Goal: Transaction & Acquisition: Download file/media

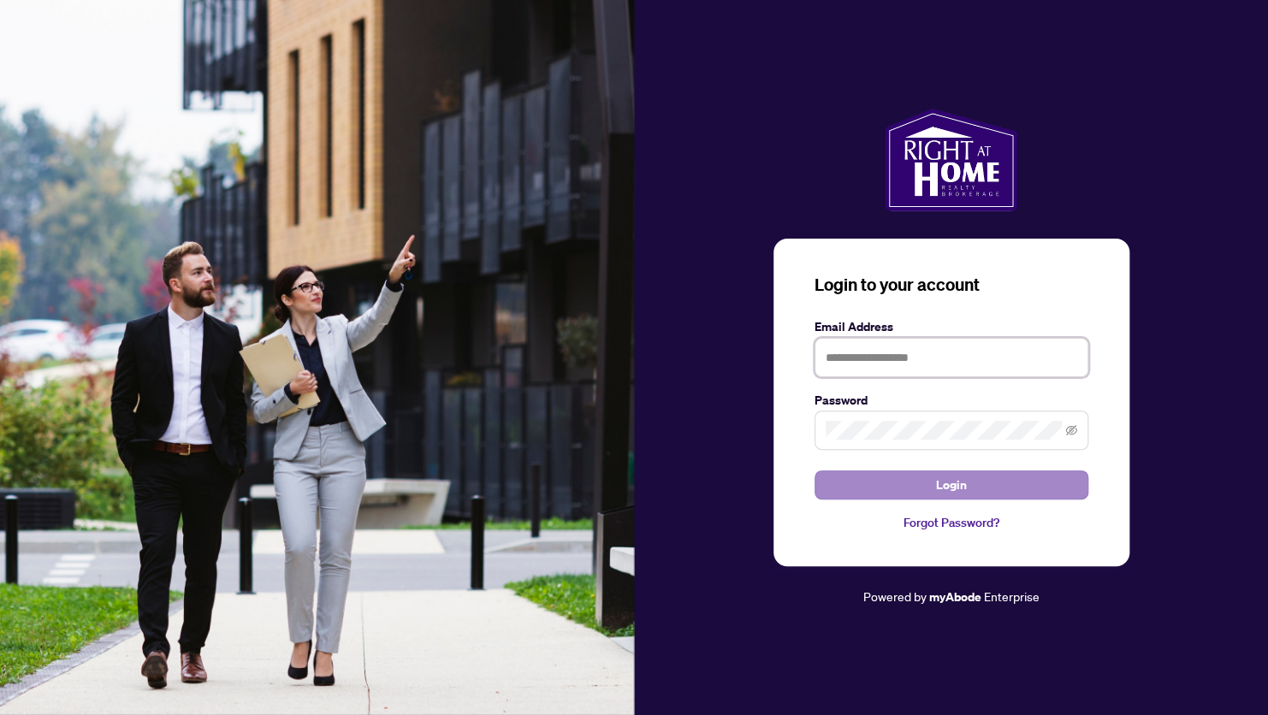
type input "**********"
click at [951, 483] on span "Login" at bounding box center [951, 485] width 31 height 27
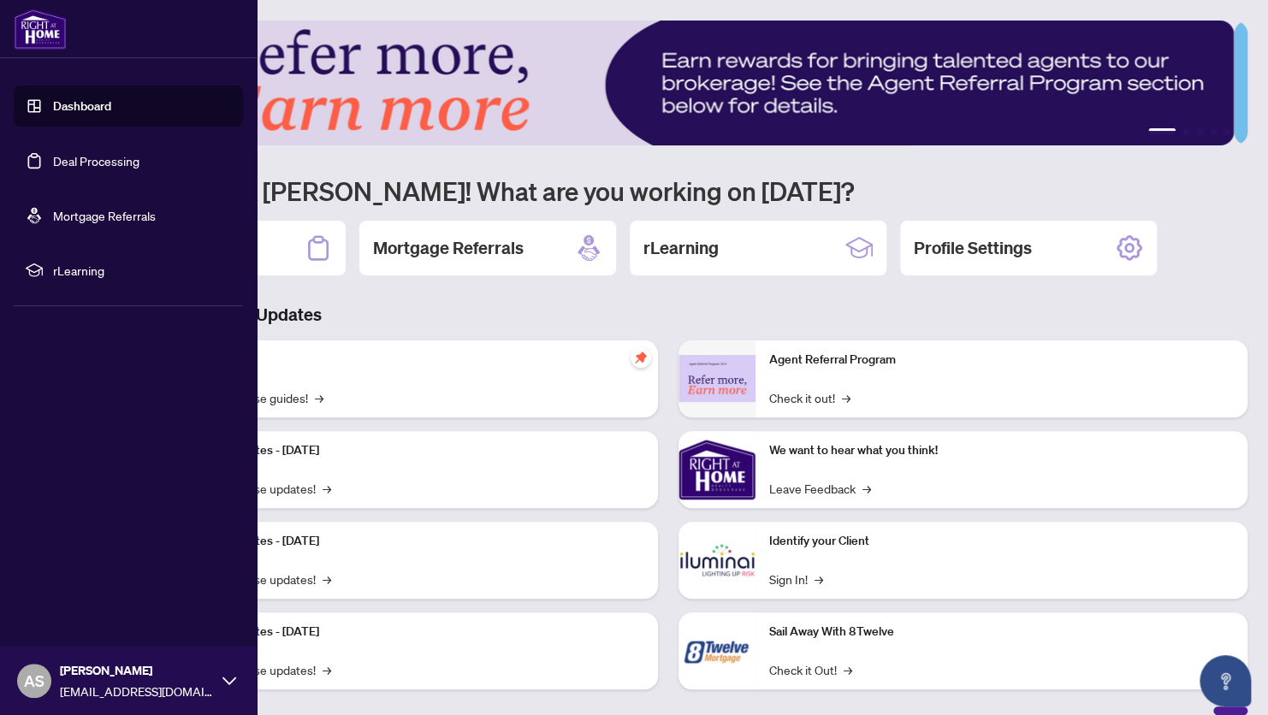
click at [89, 161] on link "Deal Processing" at bounding box center [96, 160] width 86 height 15
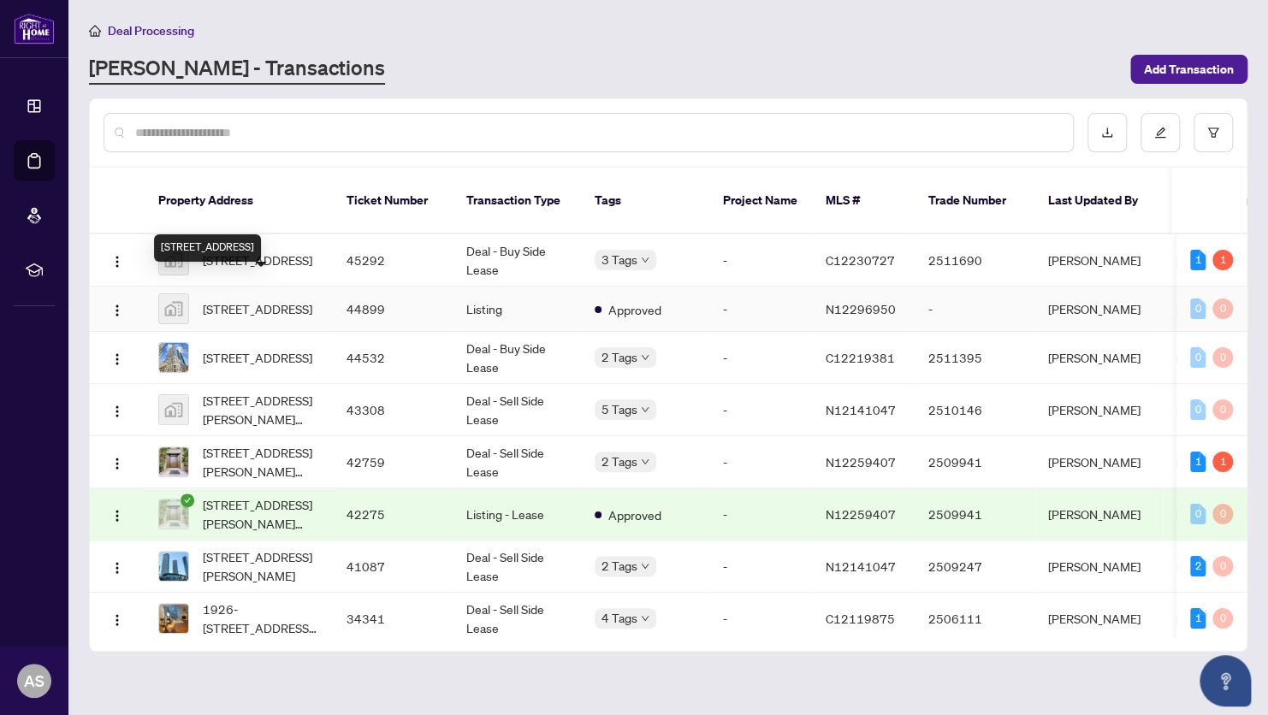
click at [244, 300] on span "[STREET_ADDRESS]" at bounding box center [258, 309] width 110 height 19
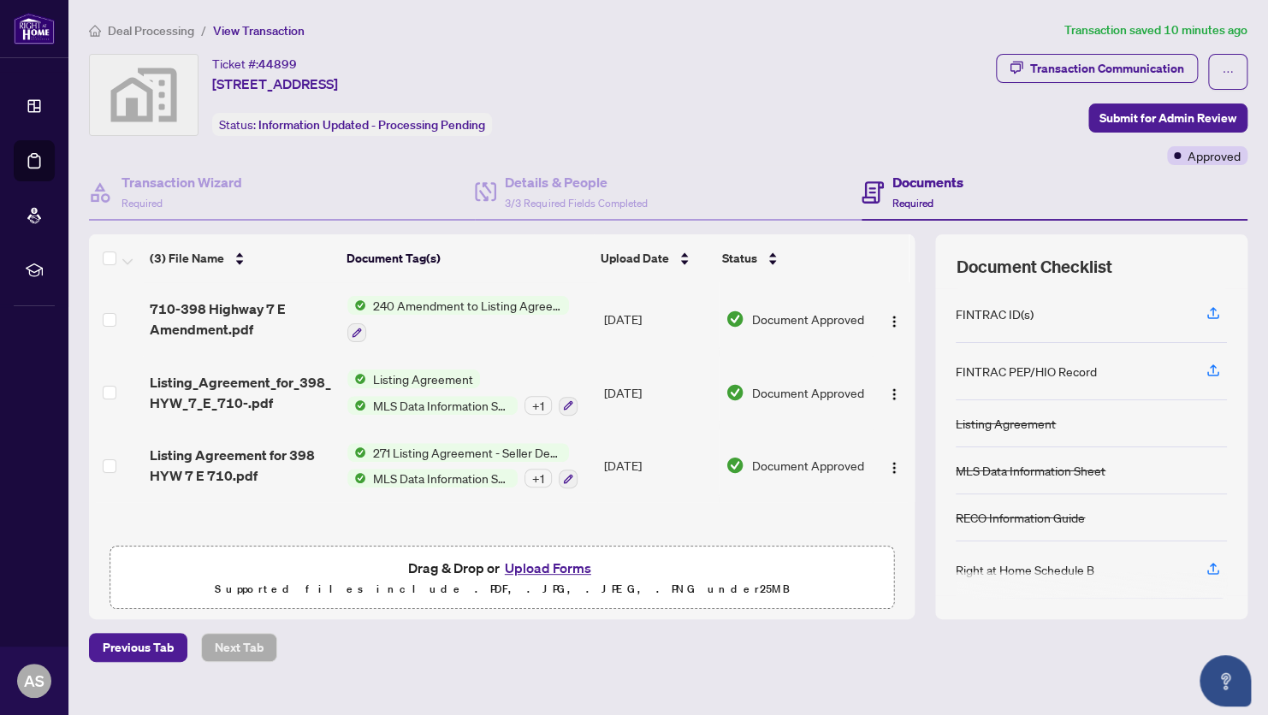
click at [441, 301] on span "240 Amendment to Listing Agreement - Authority to Offer for Sale Price Change/E…" at bounding box center [467, 305] width 203 height 19
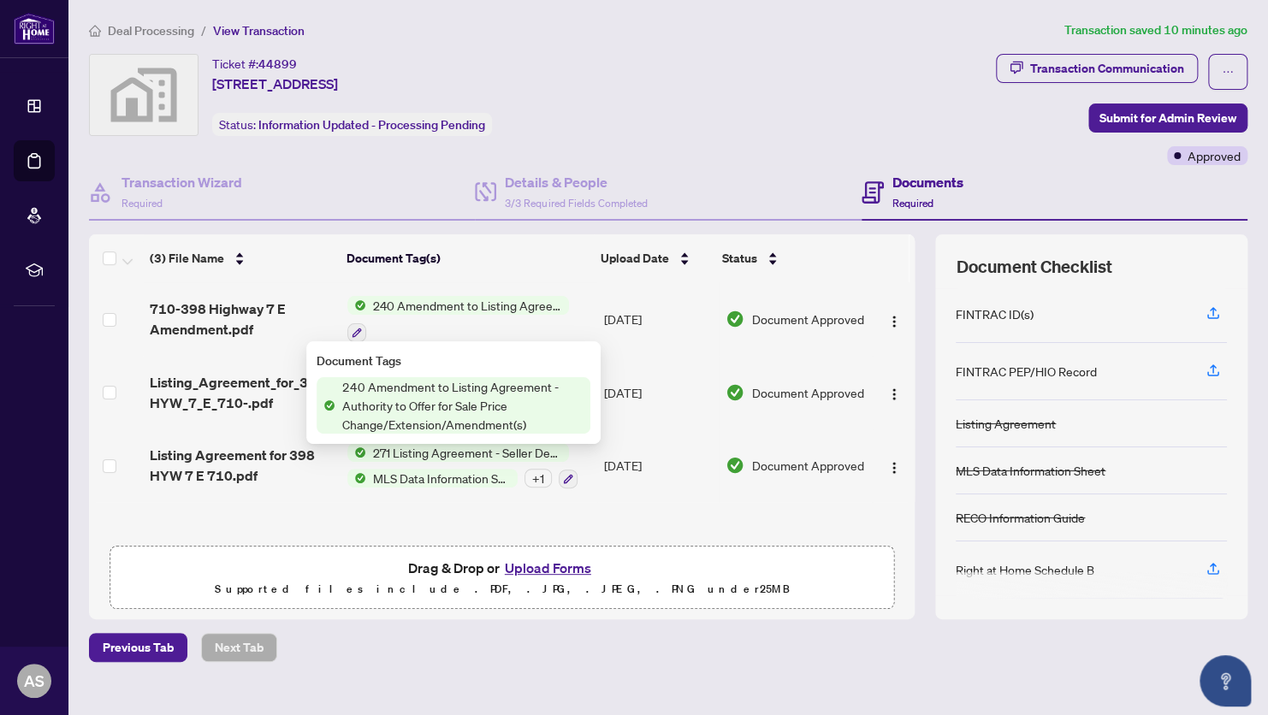
click at [436, 403] on span "240 Amendment to Listing Agreement - Authority to Offer for Sale Price Change/E…" at bounding box center [462, 405] width 255 height 56
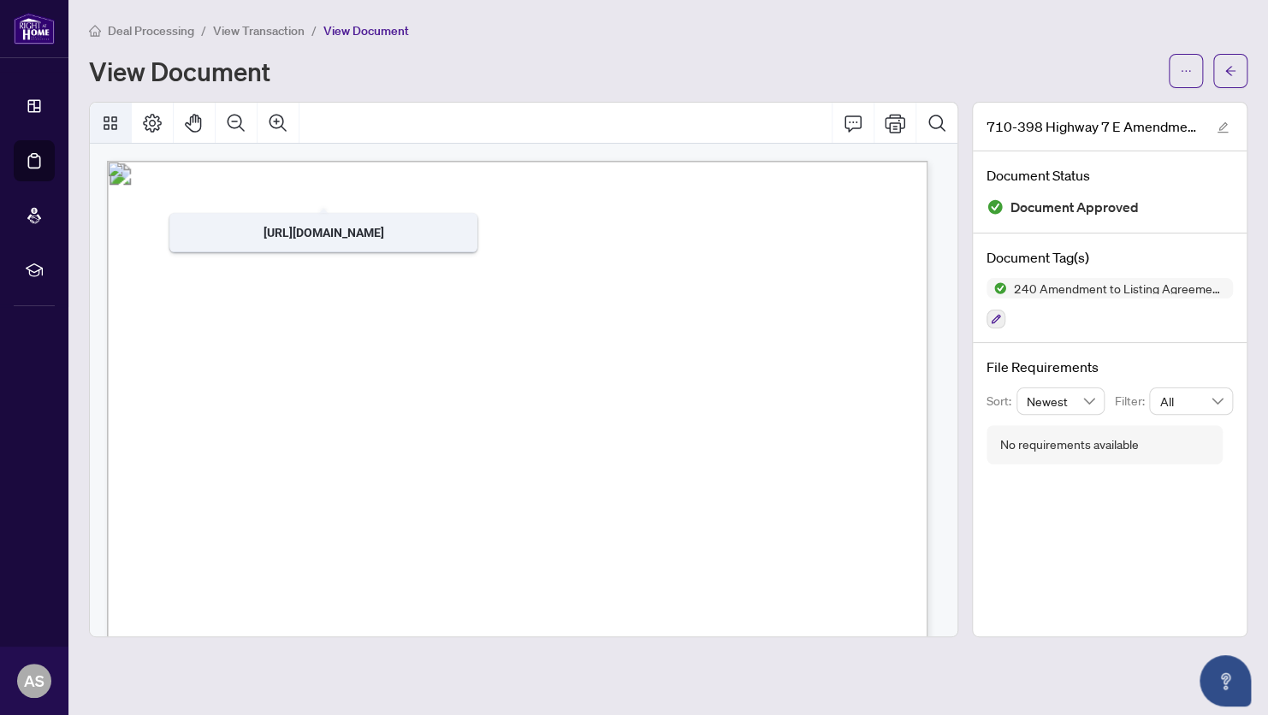
click at [107, 123] on icon "Thumbnails" at bounding box center [111, 123] width 14 height 14
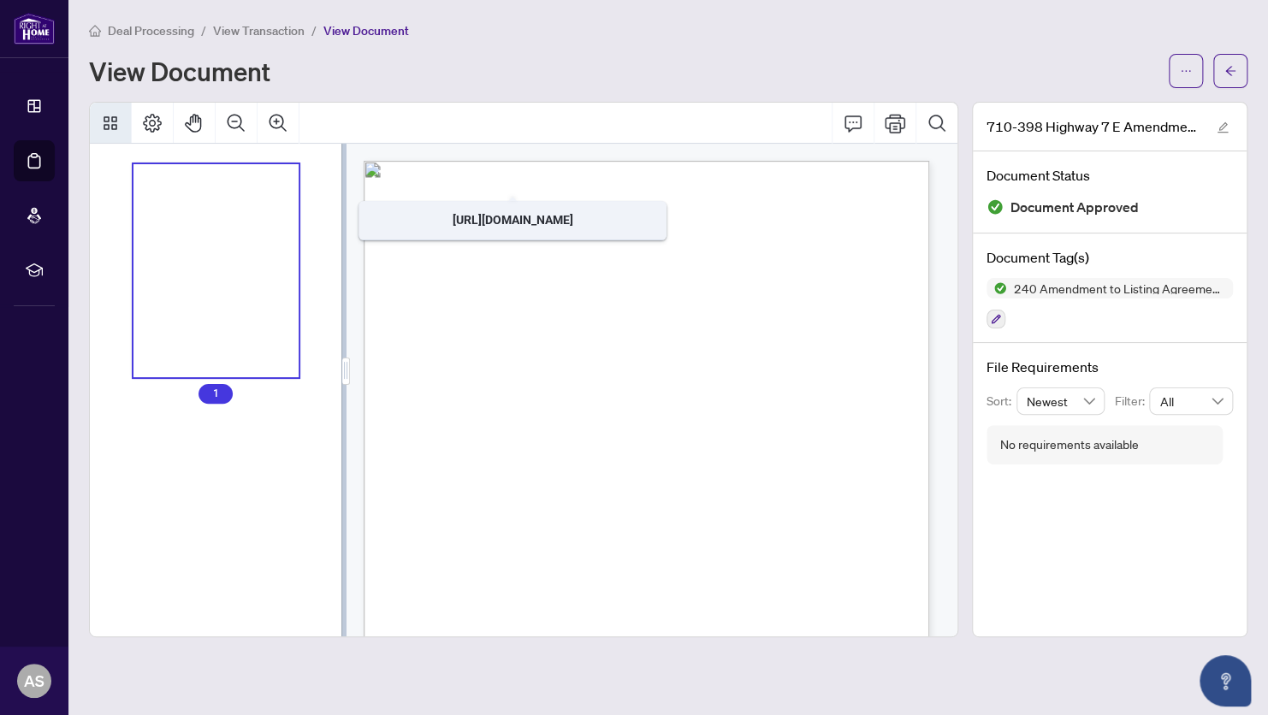
click at [200, 274] on div "Thumbnails" at bounding box center [217, 271] width 166 height 214
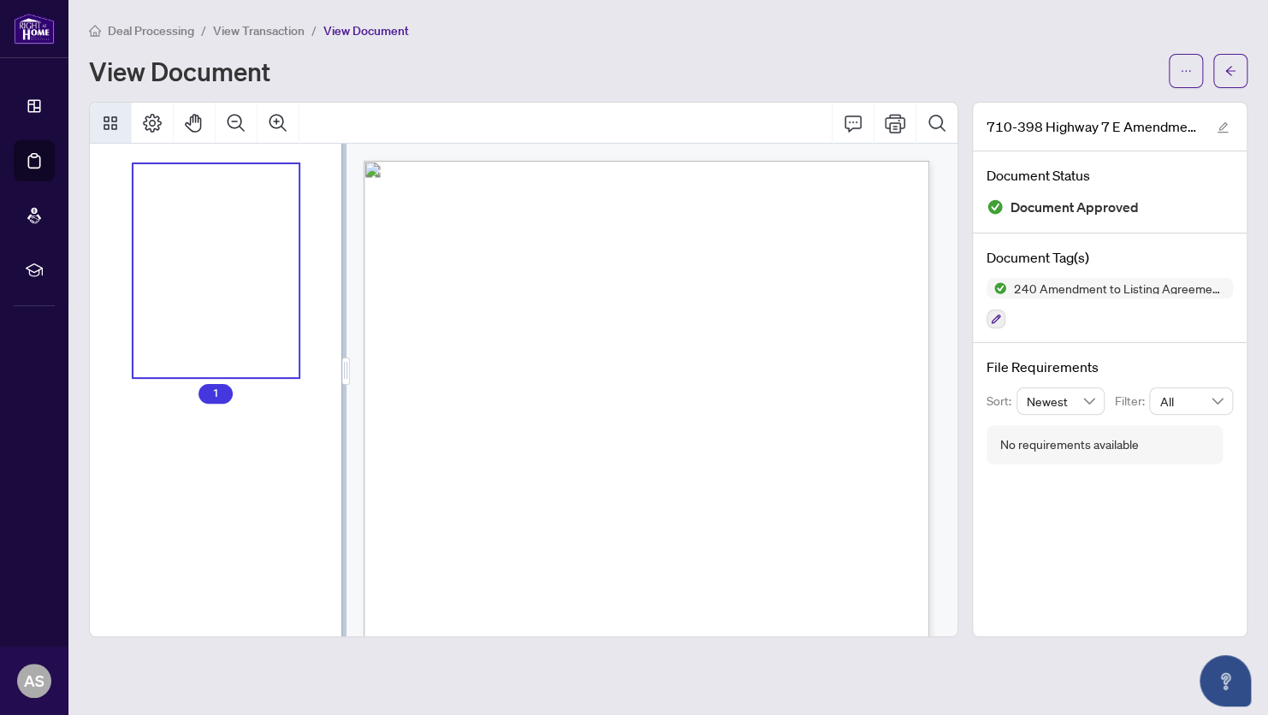
click at [765, 196] on span "Amendment to Listing Agreement" at bounding box center [647, 200] width 235 height 20
click at [1230, 72] on icon "arrow-left" at bounding box center [1231, 71] width 12 height 12
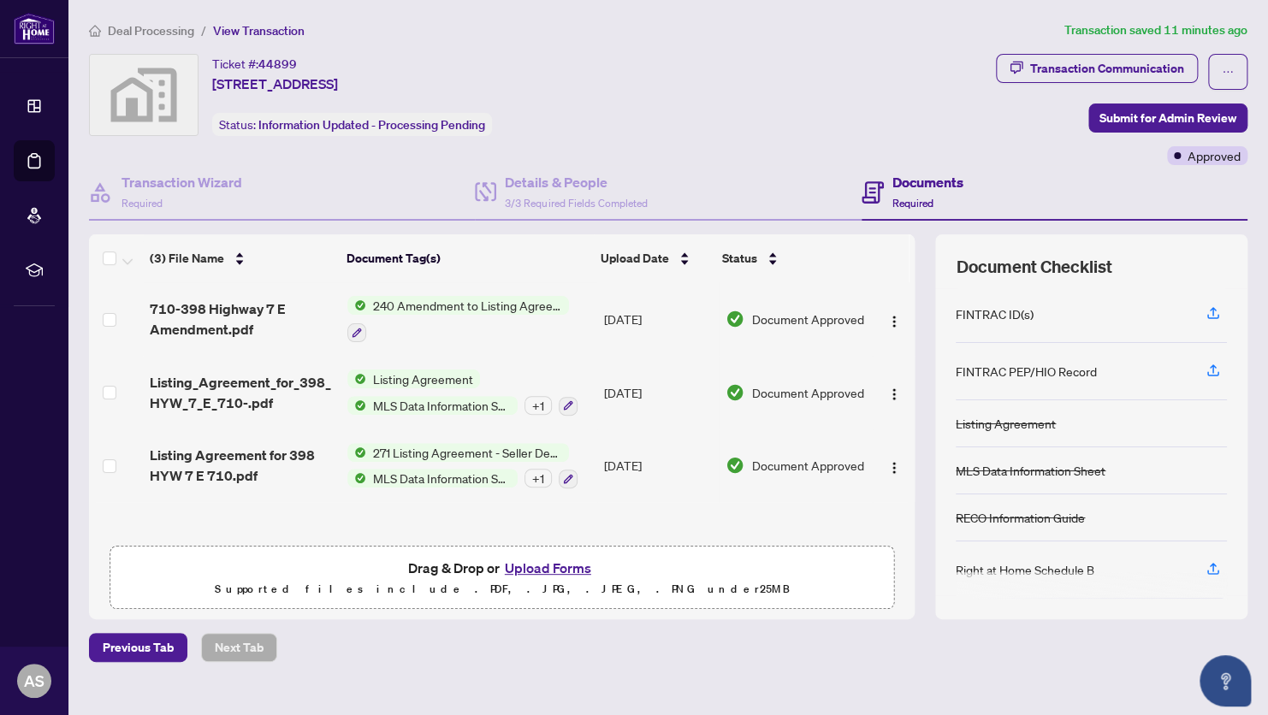
click at [448, 300] on span "240 Amendment to Listing Agreement - Authority to Offer for Sale Price Change/E…" at bounding box center [467, 305] width 203 height 19
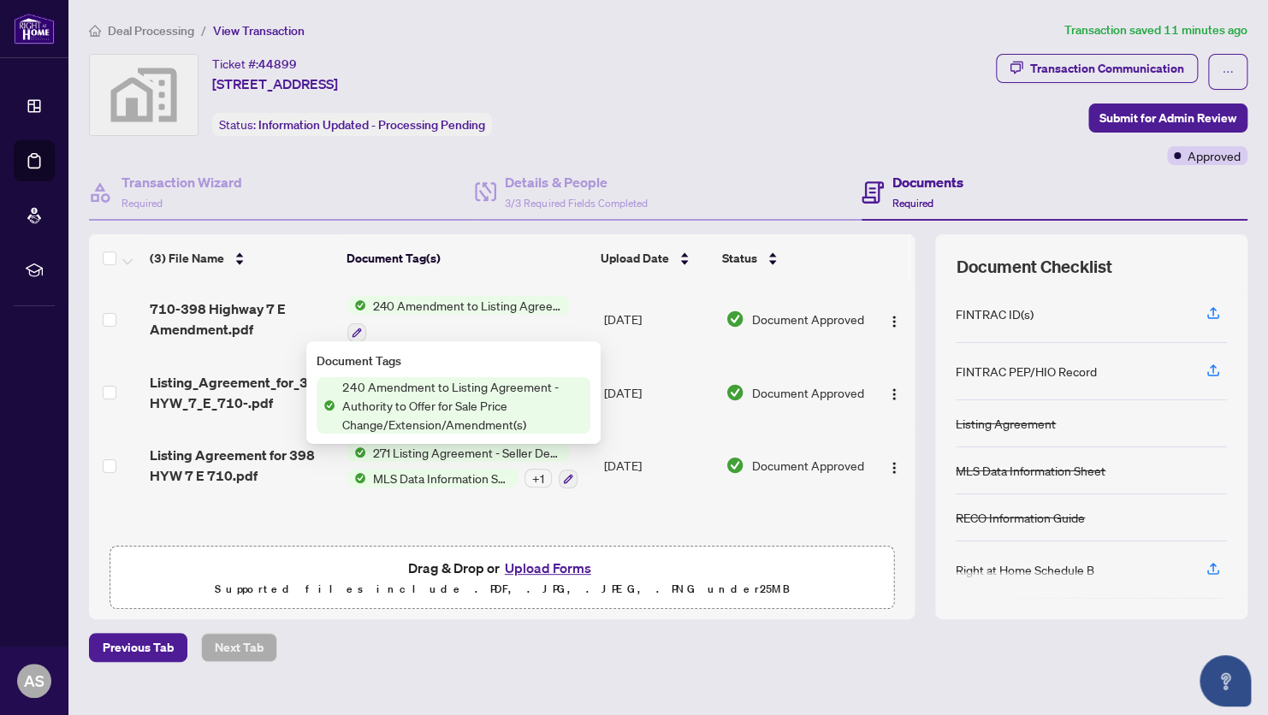
click at [415, 411] on span "240 Amendment to Listing Agreement - Authority to Offer for Sale Price Change/E…" at bounding box center [462, 405] width 255 height 56
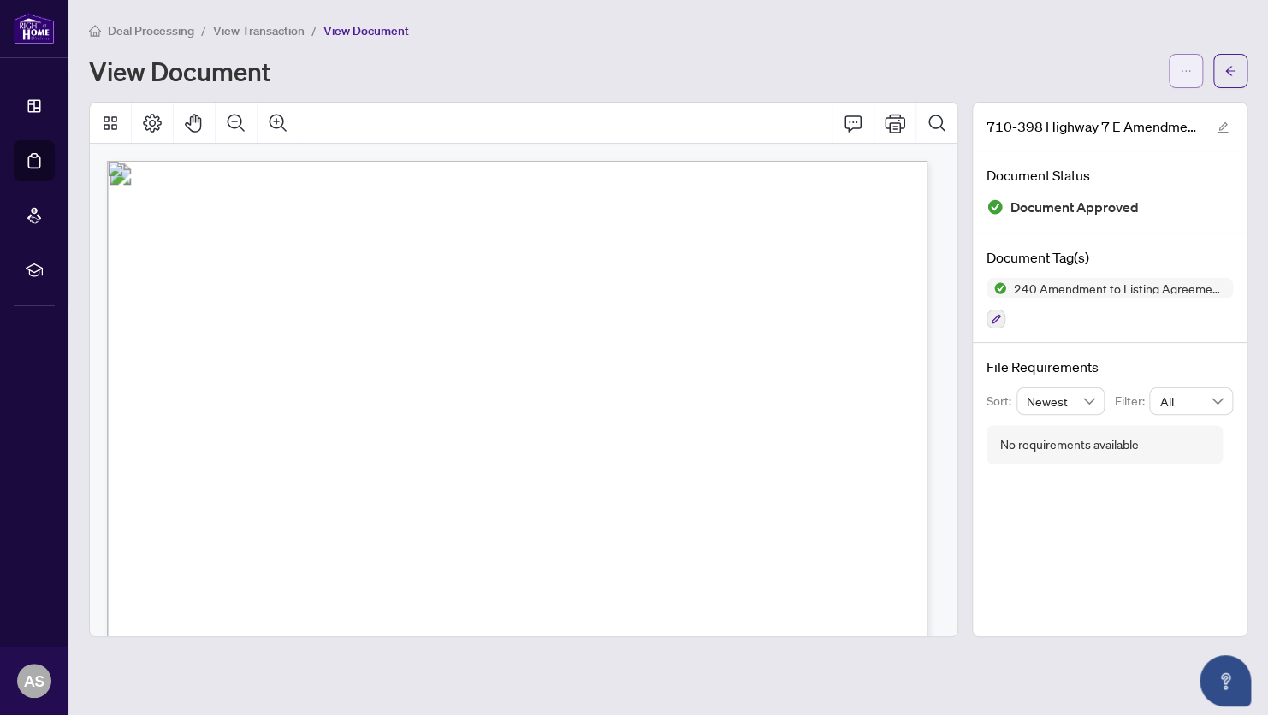
click at [1189, 68] on icon "ellipsis" at bounding box center [1186, 71] width 12 height 12
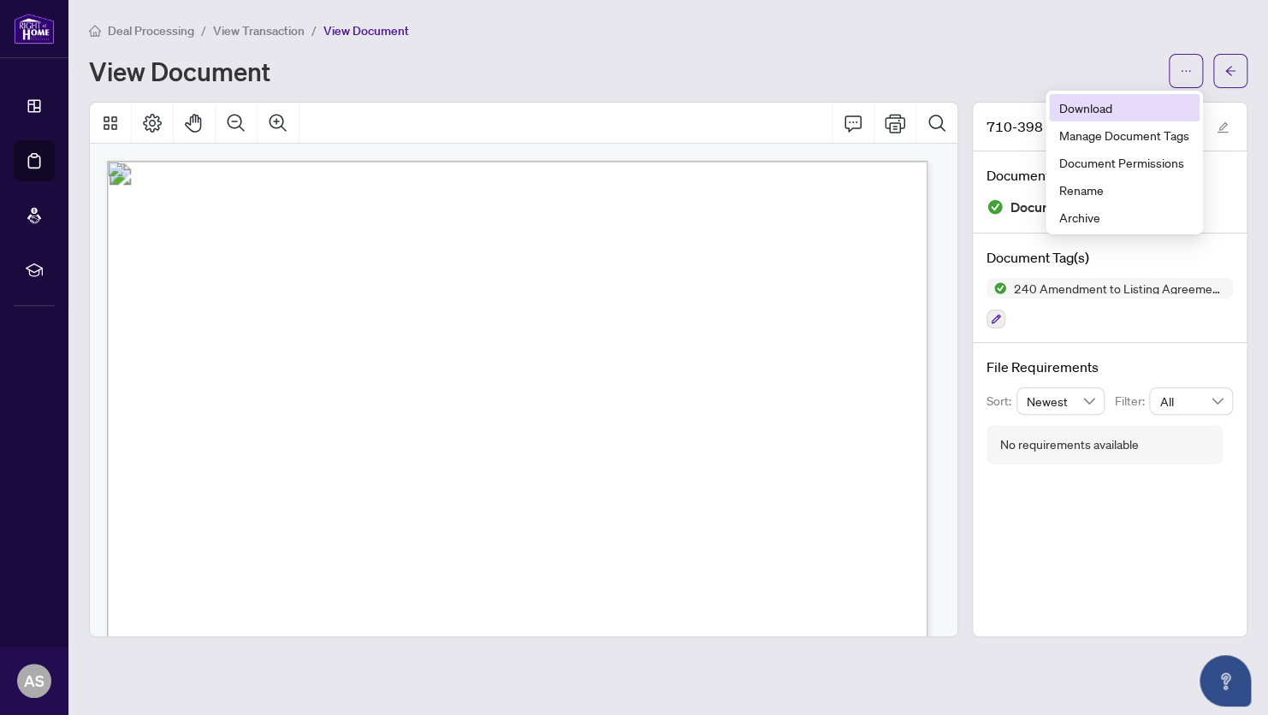
click at [1098, 110] on span "Download" at bounding box center [1125, 107] width 130 height 19
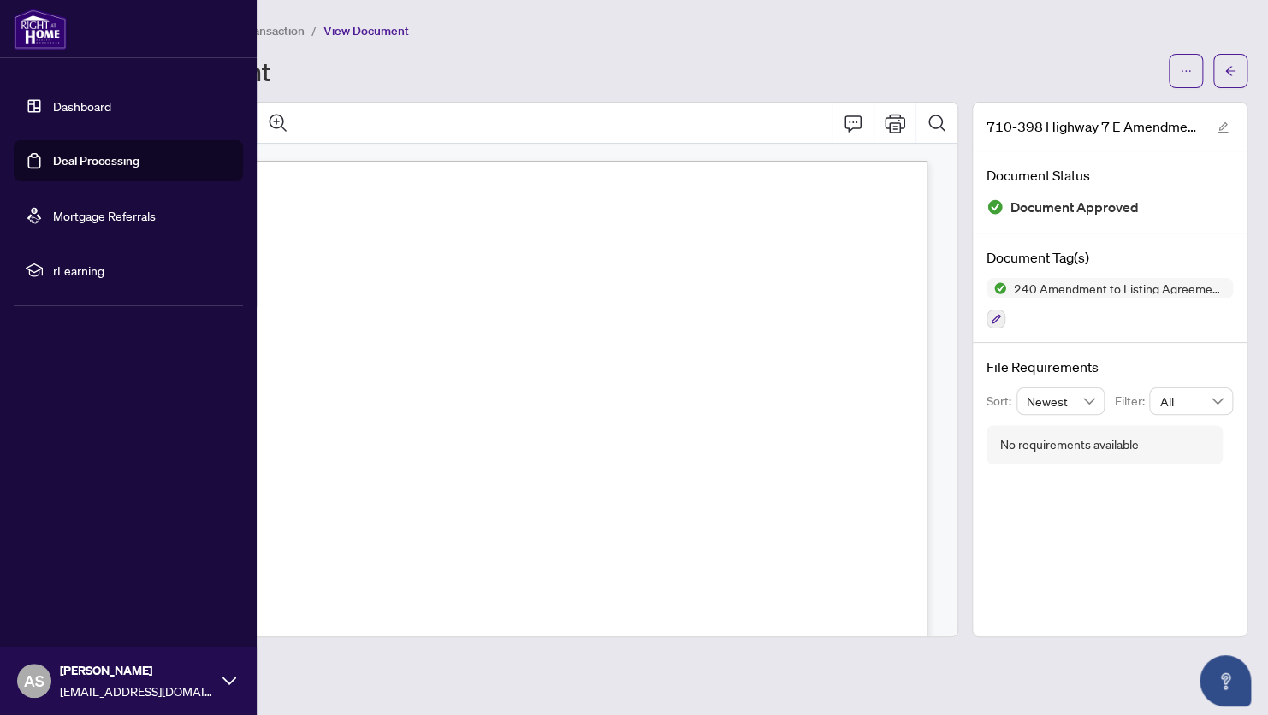
click at [68, 160] on link "Deal Processing" at bounding box center [96, 160] width 86 height 15
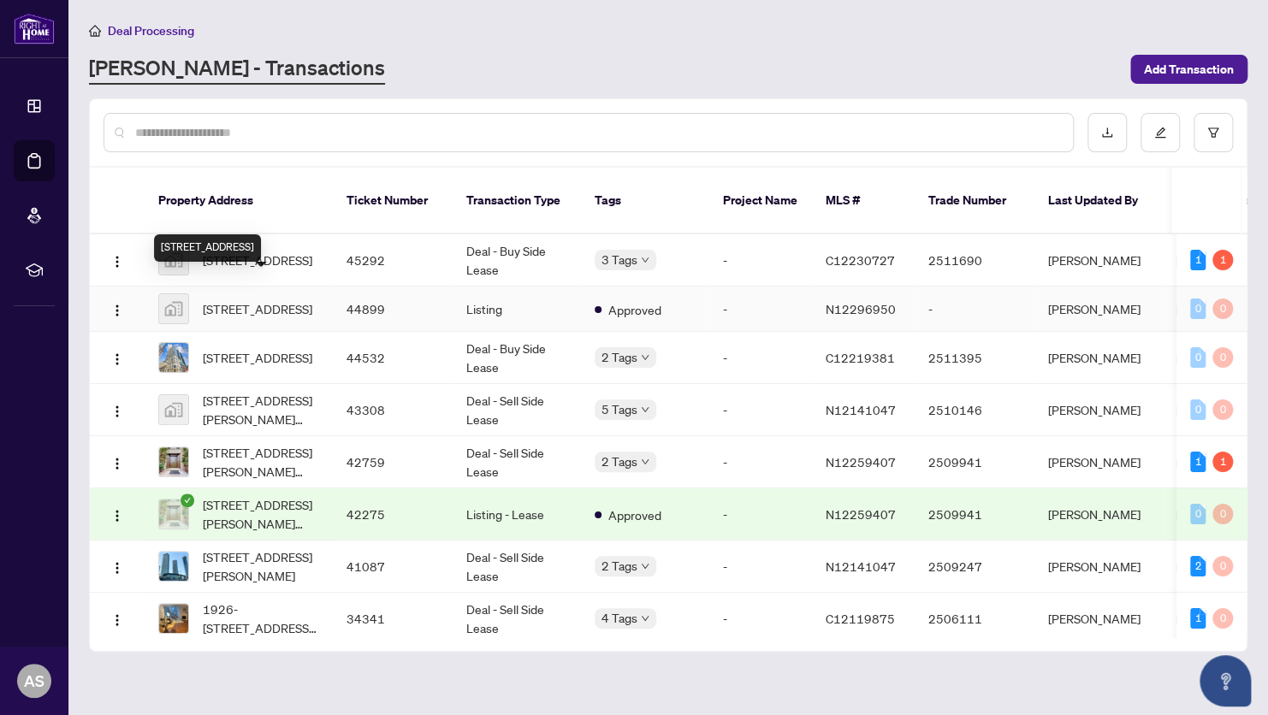
click at [252, 300] on span "[STREET_ADDRESS]" at bounding box center [258, 309] width 110 height 19
